Goal: Find specific page/section: Find specific page/section

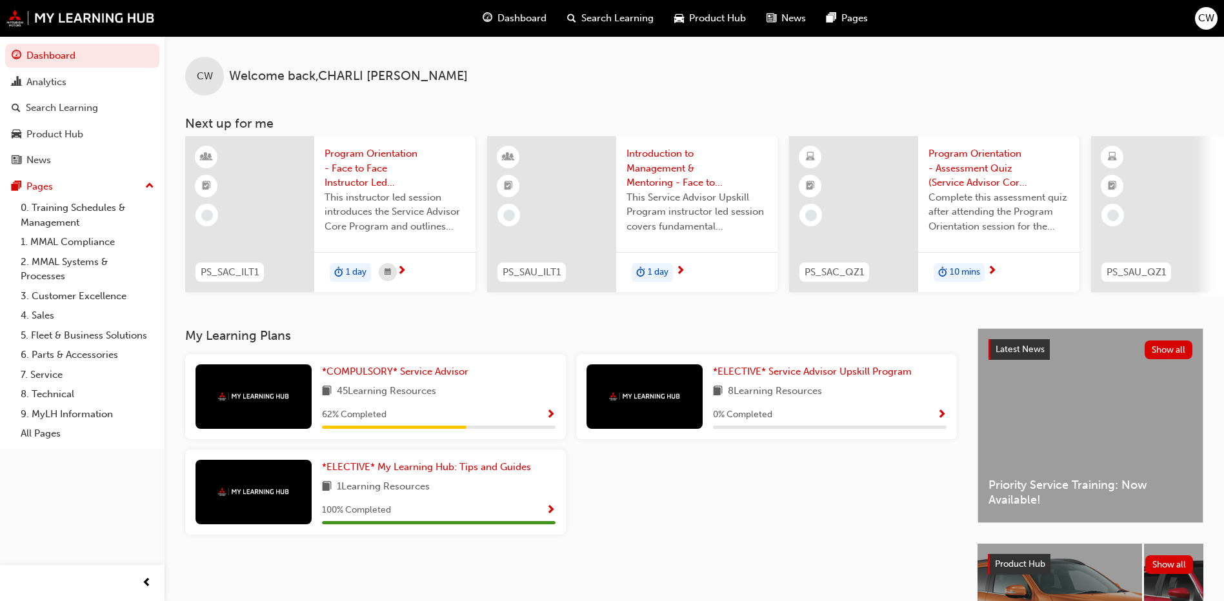
click at [1210, 23] on span "CW" at bounding box center [1206, 18] width 16 height 15
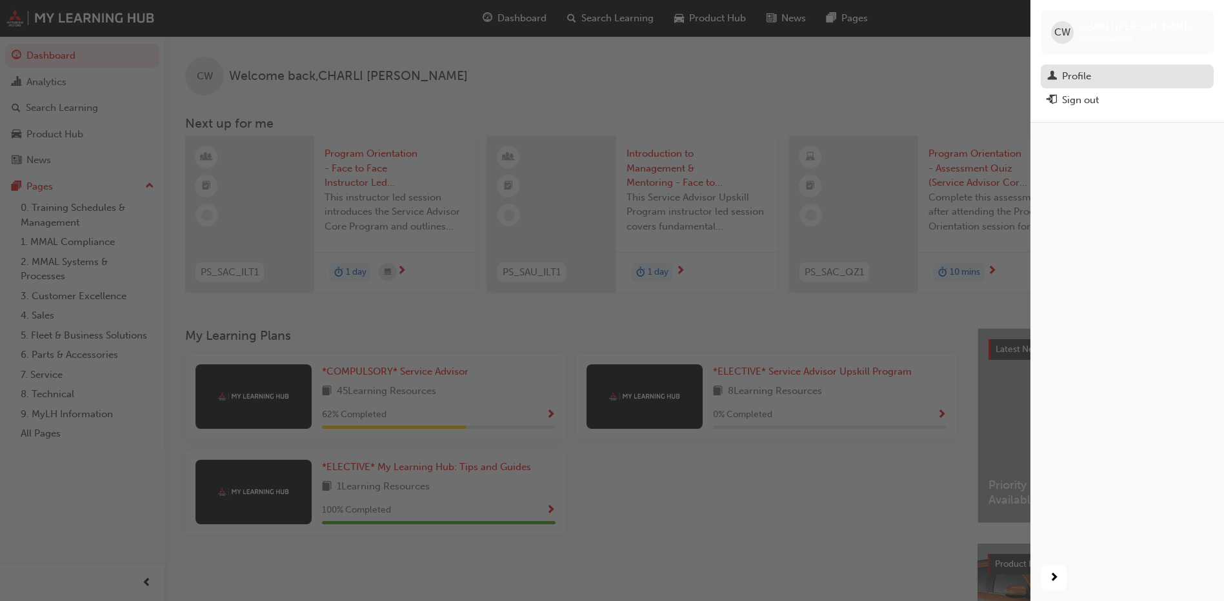
click at [1092, 77] on div "Profile" at bounding box center [1127, 76] width 160 height 16
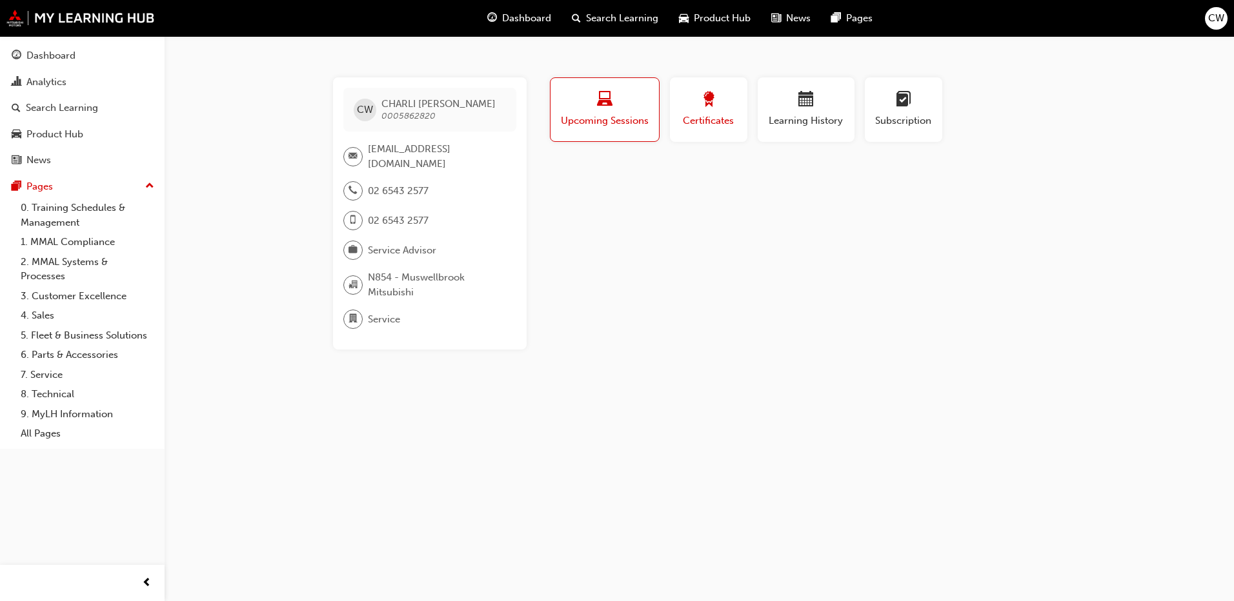
click at [725, 123] on span "Certificates" at bounding box center [708, 121] width 58 height 15
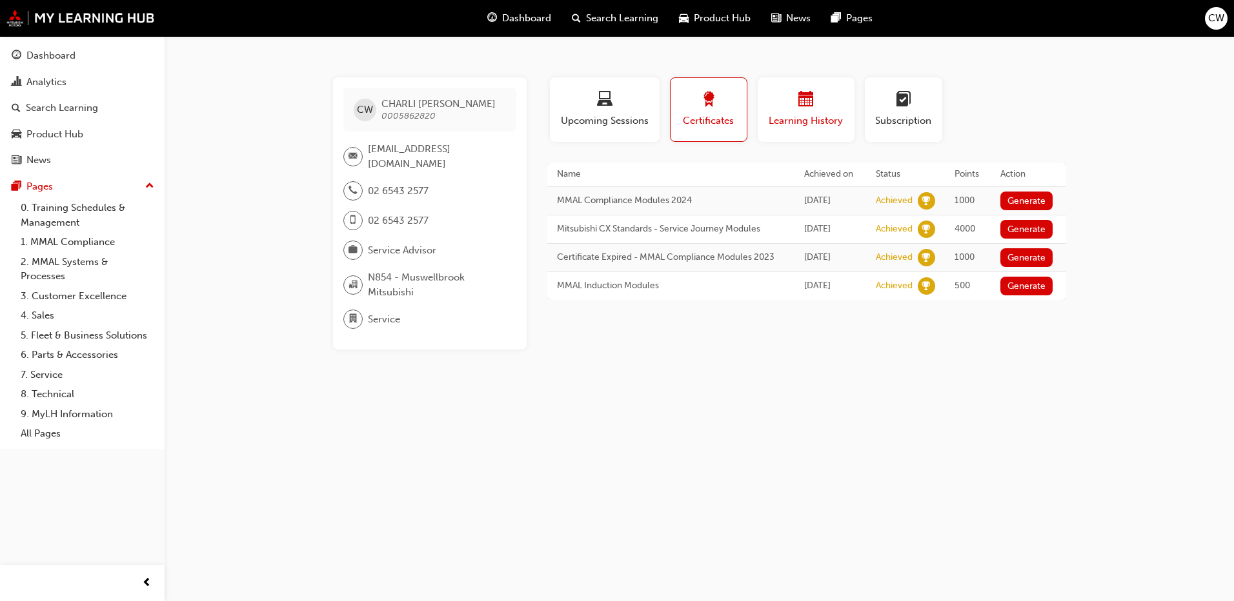
click at [803, 106] on span "calendar-icon" at bounding box center [805, 100] width 15 height 17
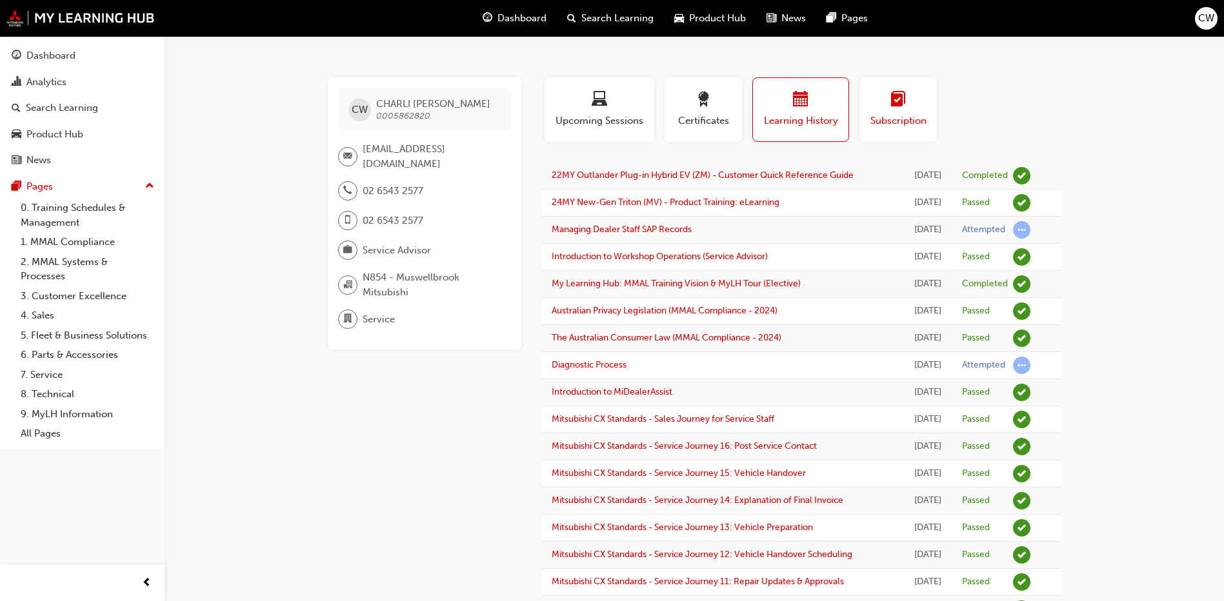
click at [877, 101] on div "button" at bounding box center [898, 102] width 58 height 20
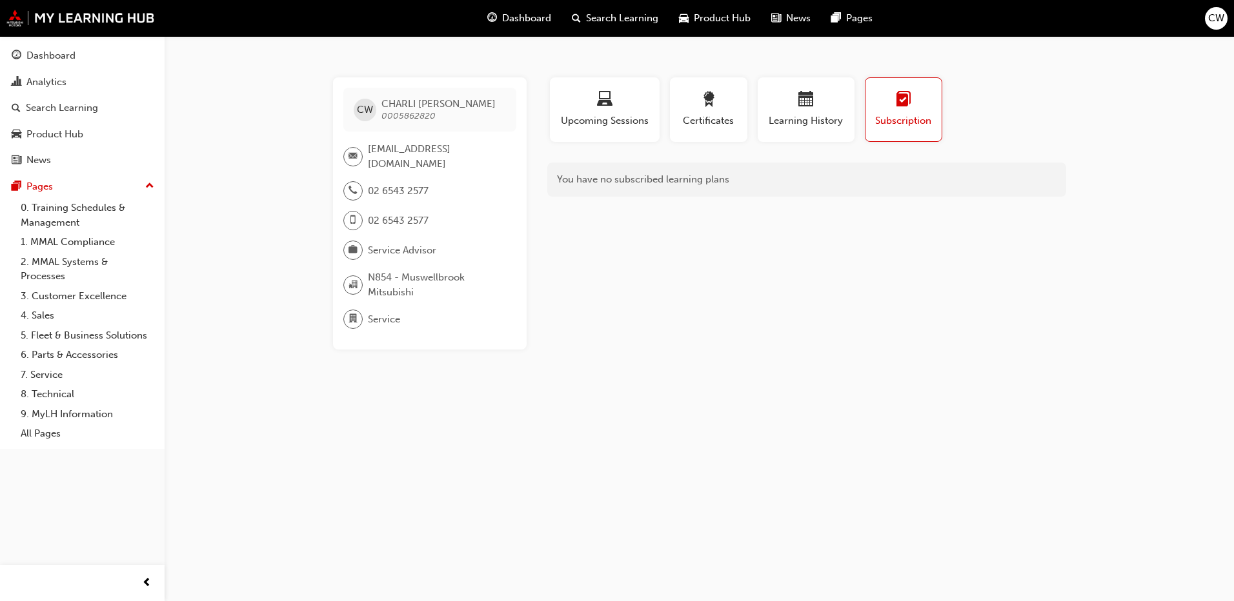
click at [402, 193] on span "02 6543 2577" at bounding box center [398, 191] width 61 height 15
drag, startPoint x: 432, startPoint y: 253, endPoint x: 387, endPoint y: 271, distance: 48.0
click at [432, 252] on span "Service Advisor" at bounding box center [402, 250] width 68 height 15
click at [430, 113] on span "0005862820" at bounding box center [408, 115] width 54 height 11
click at [545, 17] on span "Dashboard" at bounding box center [526, 18] width 49 height 15
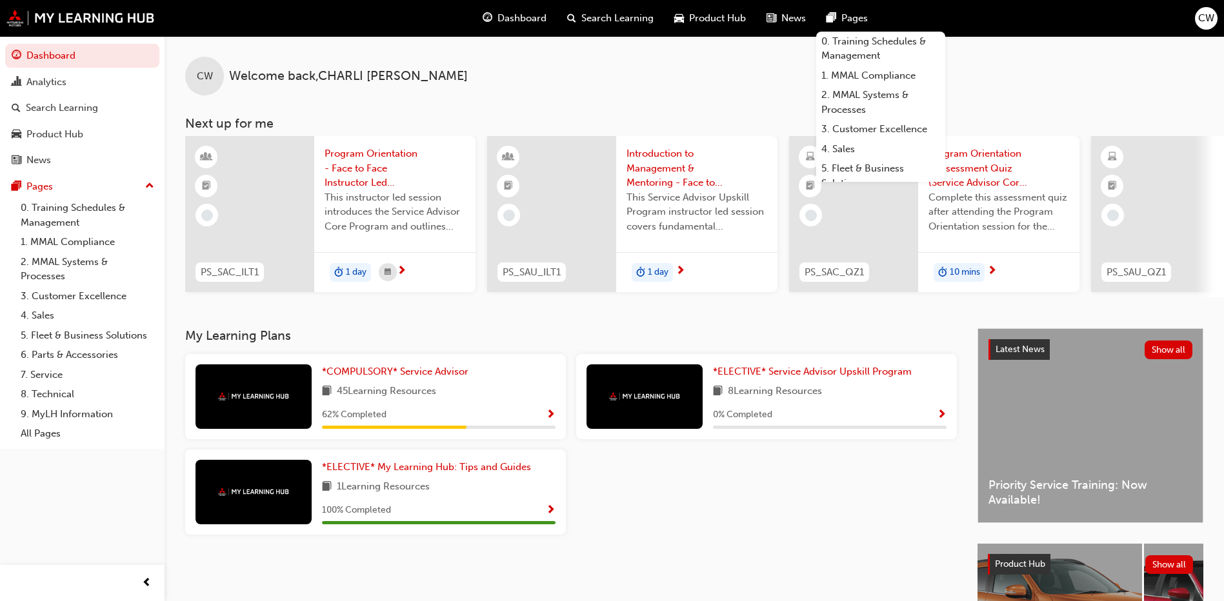
click at [1198, 15] on span "CW" at bounding box center [1206, 18] width 16 height 15
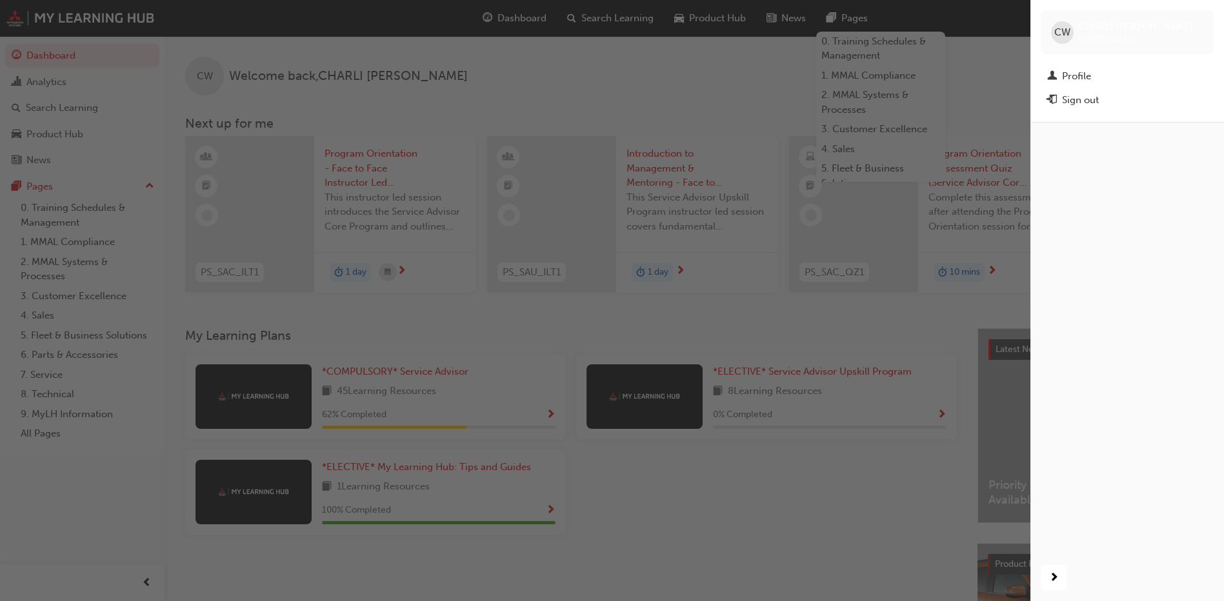
click at [1113, 69] on div "Profile" at bounding box center [1127, 76] width 160 height 16
